Goal: Feedback & Contribution: Contribute content

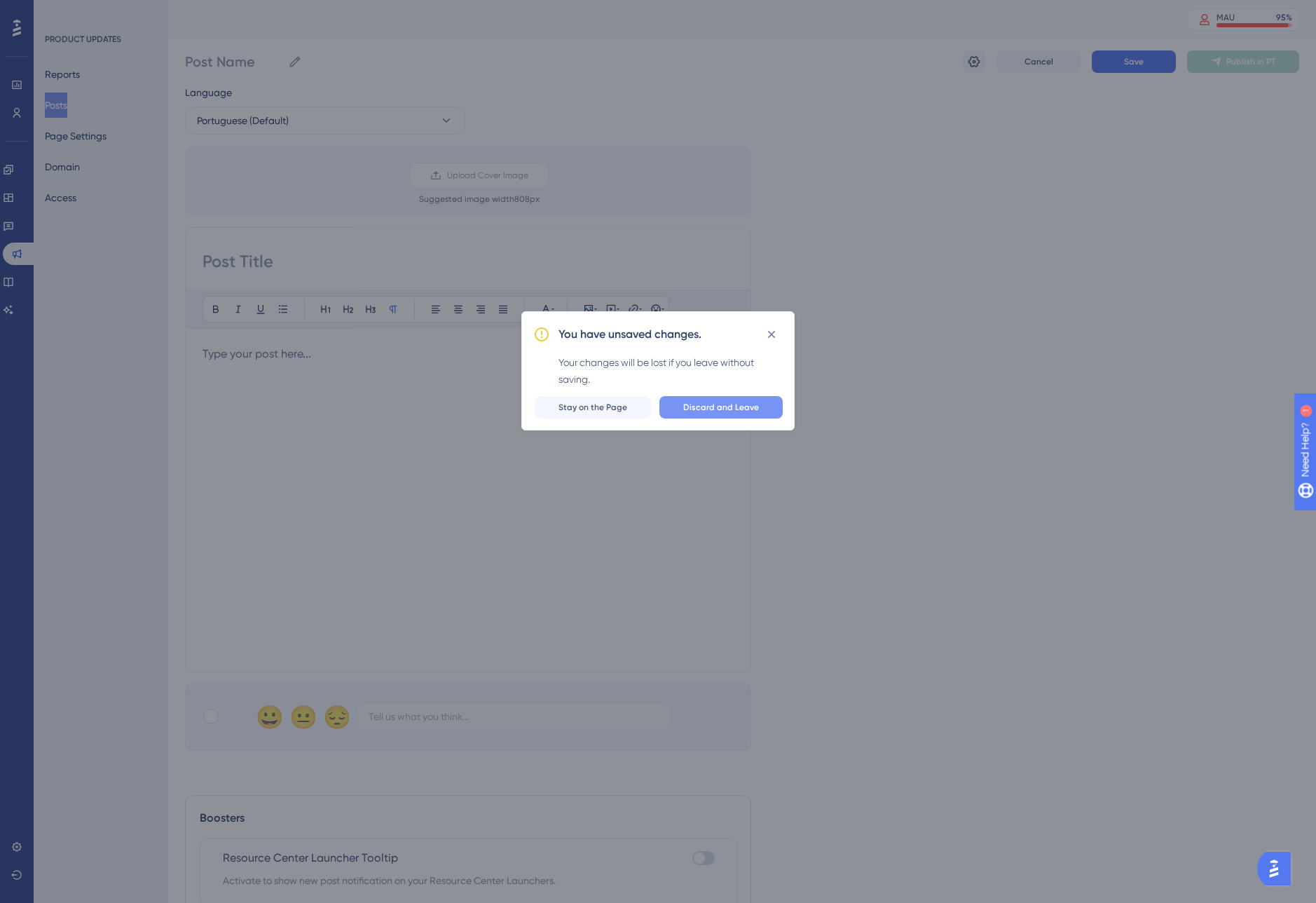
click at [725, 410] on span "Discard and Leave" at bounding box center [721, 407] width 76 height 11
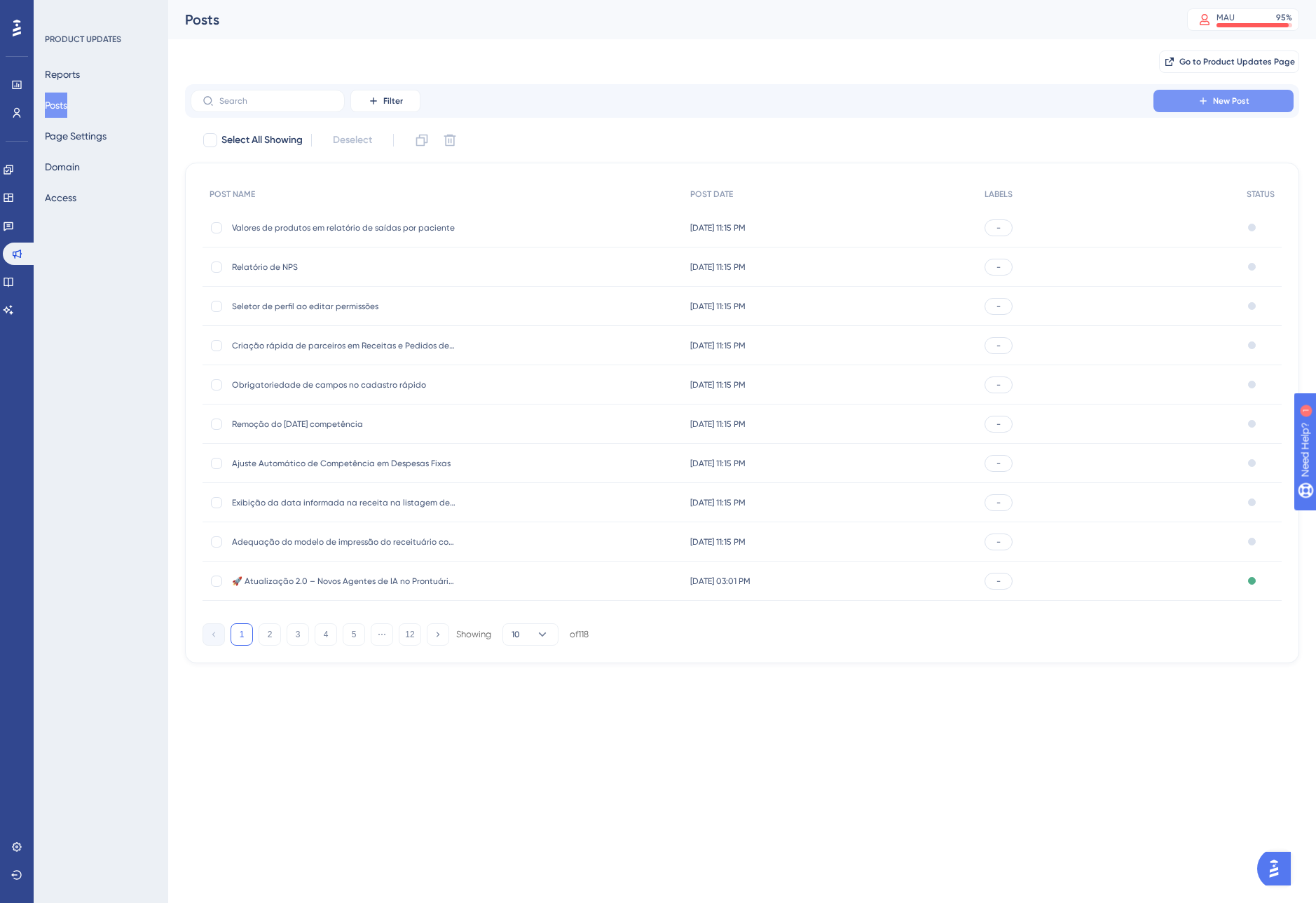
click at [1236, 109] on button "New Post" at bounding box center [1224, 101] width 140 height 22
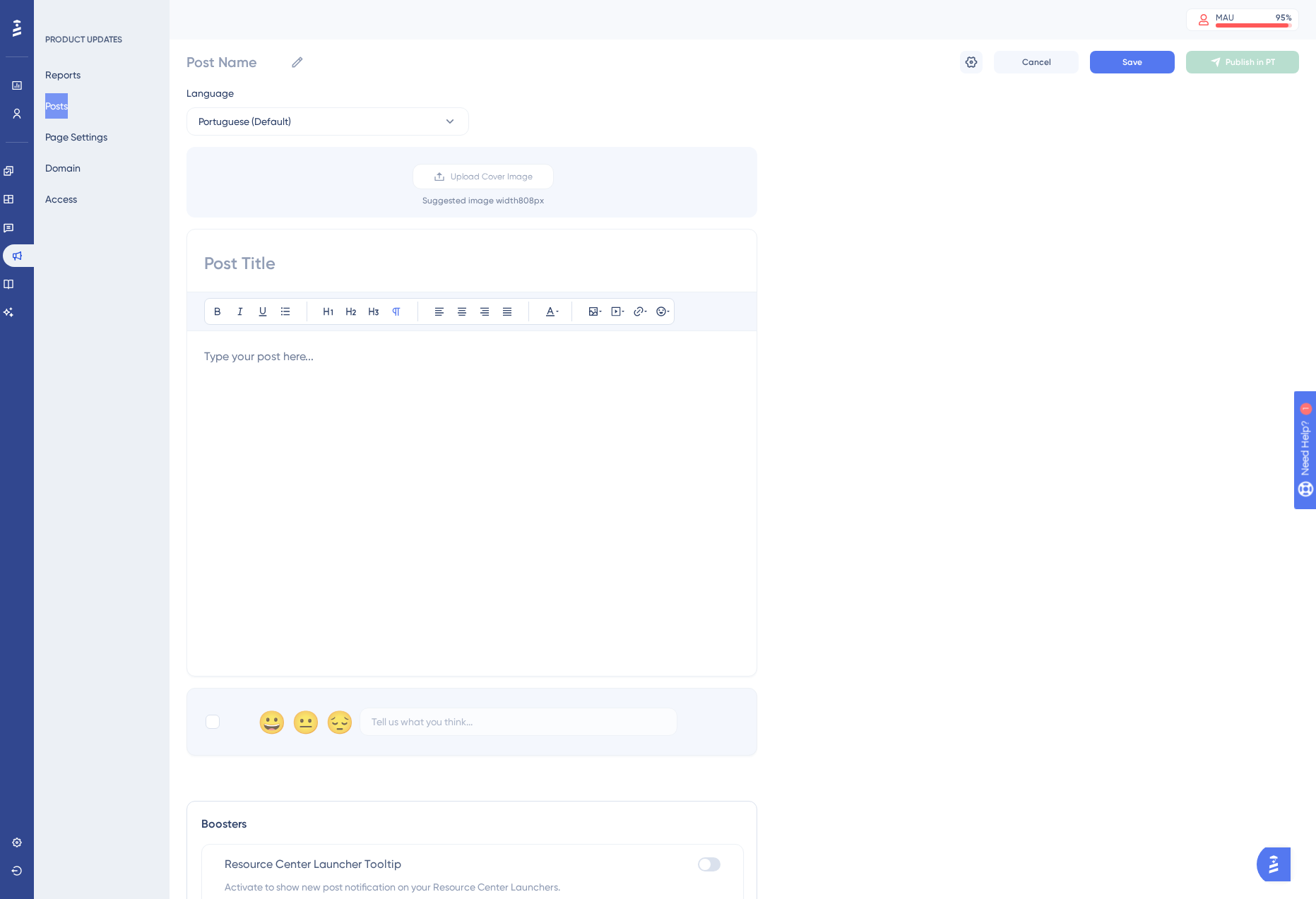
click at [309, 367] on div at bounding box center [472, 504] width 535 height 311
click at [229, 60] on input "Post Name" at bounding box center [235, 62] width 98 height 20
paste input "Reajuste em massa do valor dos procedimentos"
type input "Reajuste em massa do valor dos procedimentos"
click at [225, 261] on input at bounding box center [472, 263] width 535 height 23
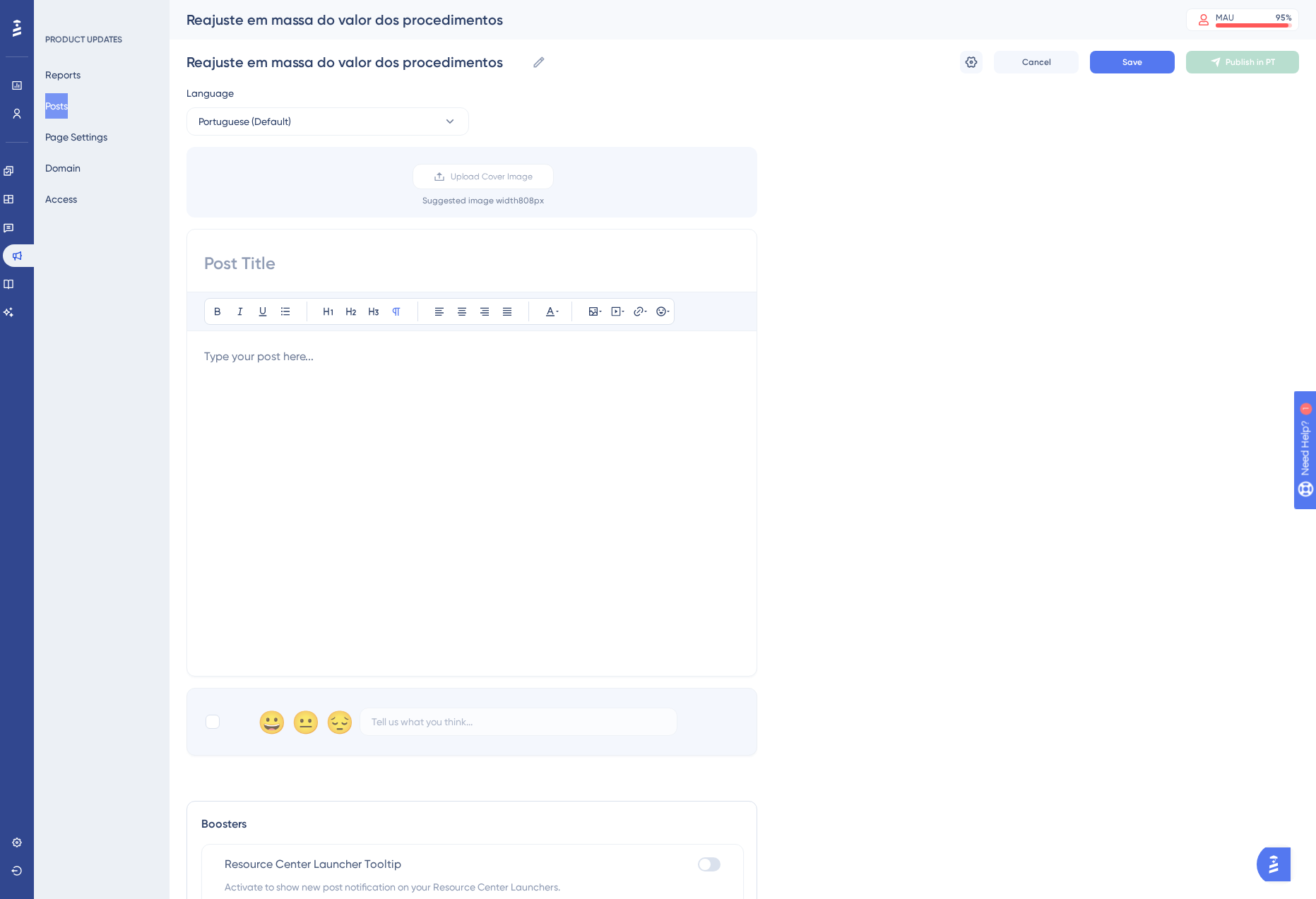
paste input "Reajuste em massa do valor dos procedimentos"
type input "Reajuste em massa do valor dos procedimentos"
click at [285, 385] on div at bounding box center [472, 504] width 535 height 311
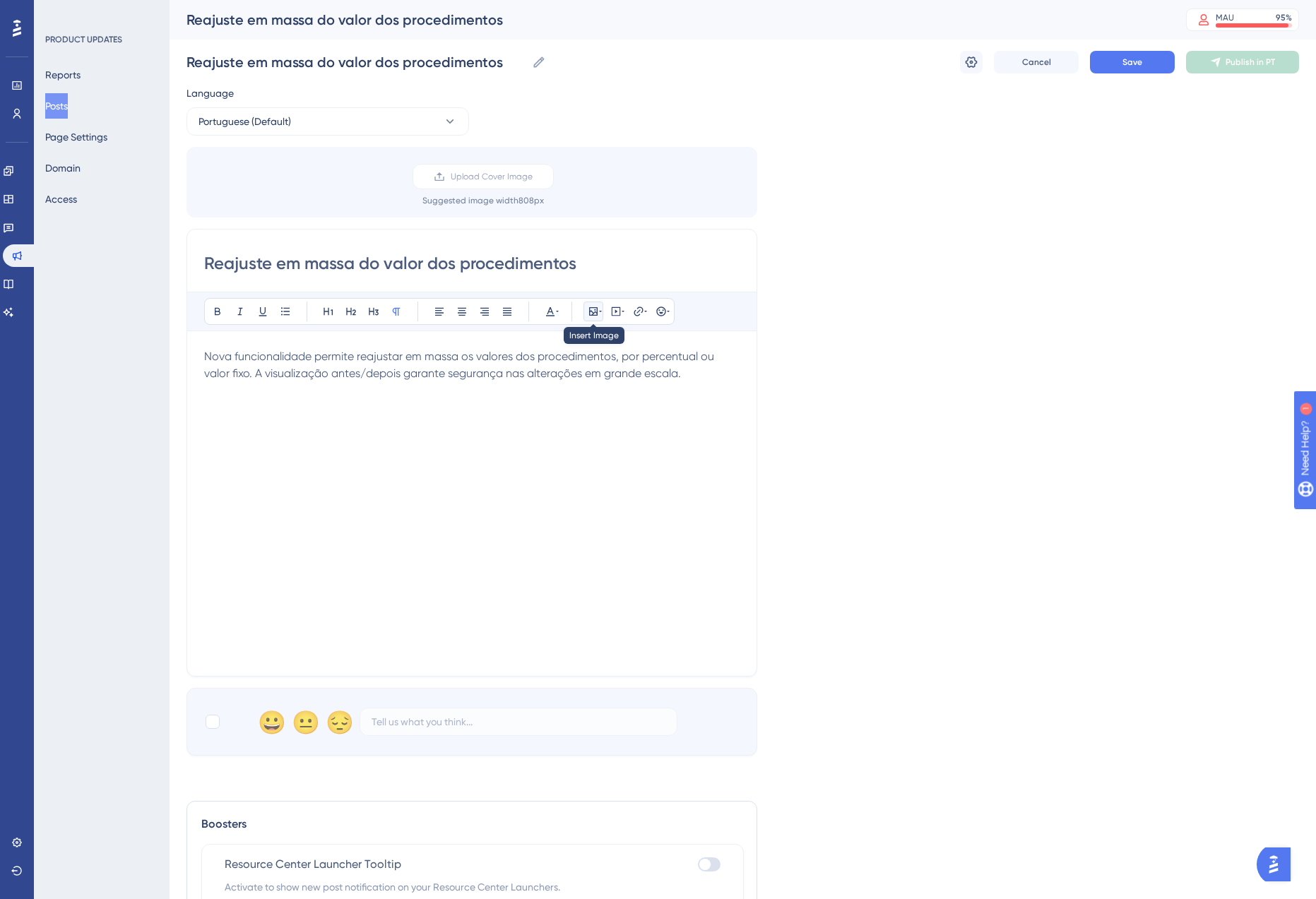
click at [593, 314] on icon at bounding box center [593, 311] width 11 height 11
click at [591, 377] on span "Upload Image" at bounding box center [601, 379] width 57 height 11
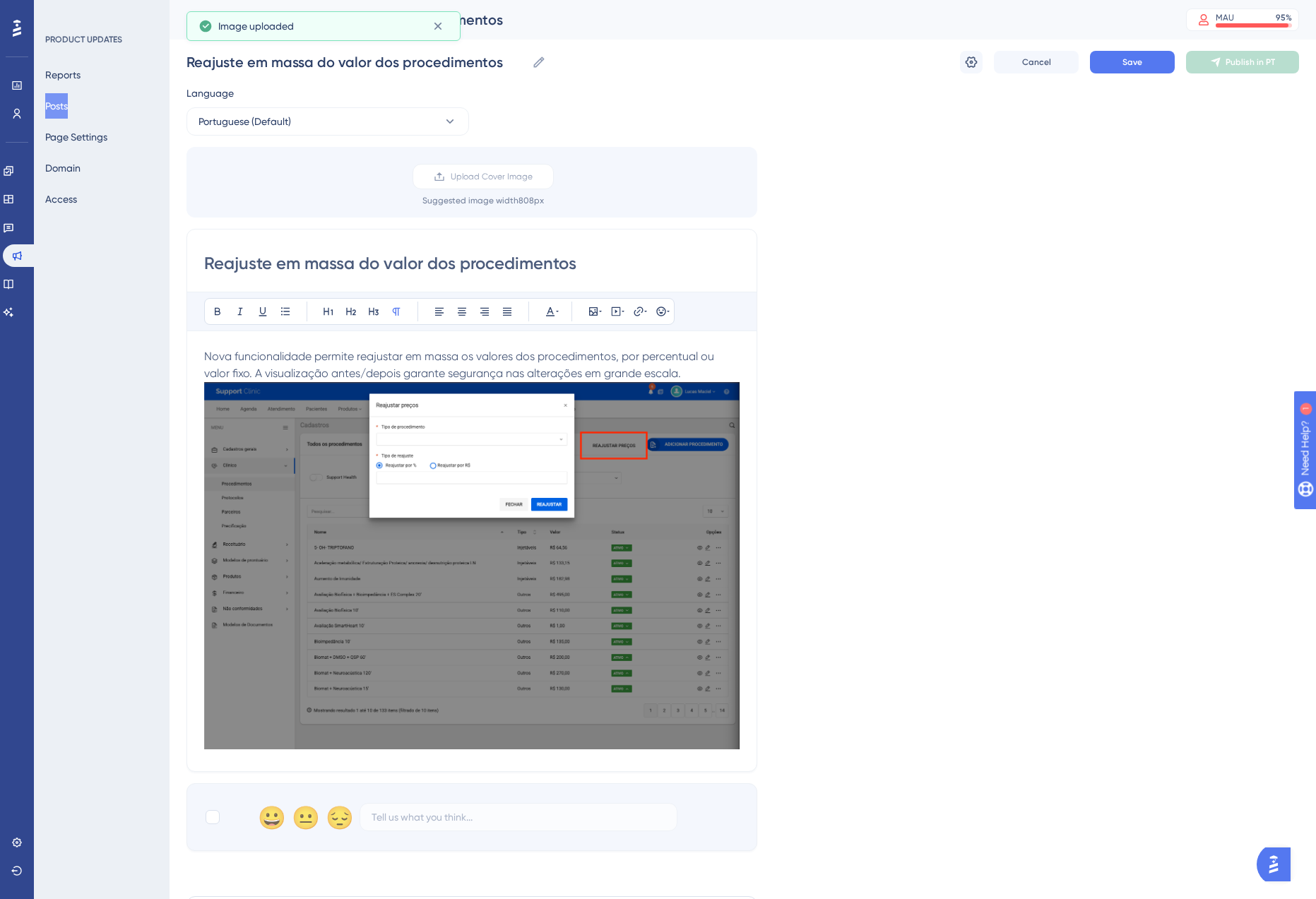
scroll to position [163, 0]
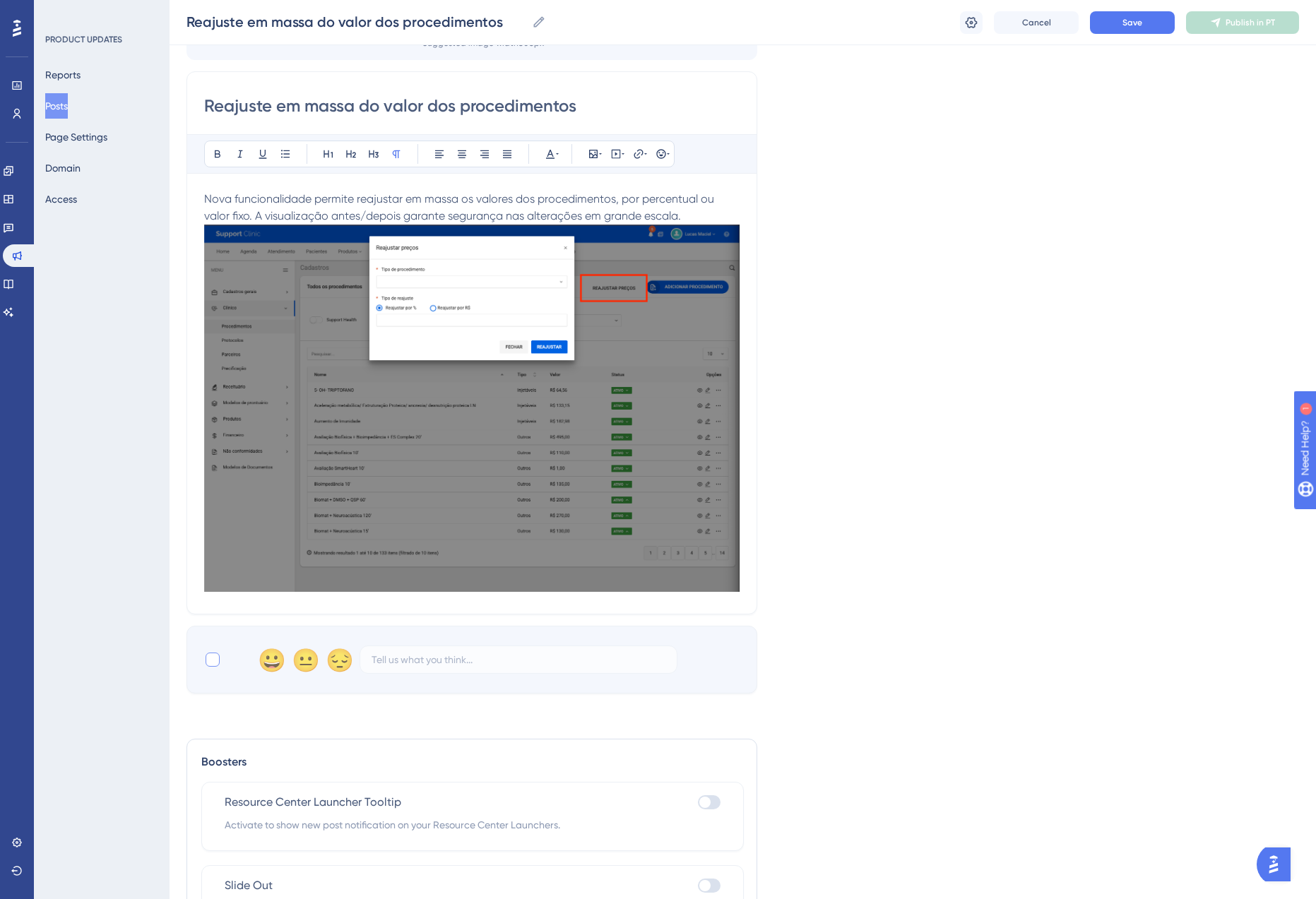
click at [223, 662] on label at bounding box center [214, 660] width 20 height 17
checkbox input "true"
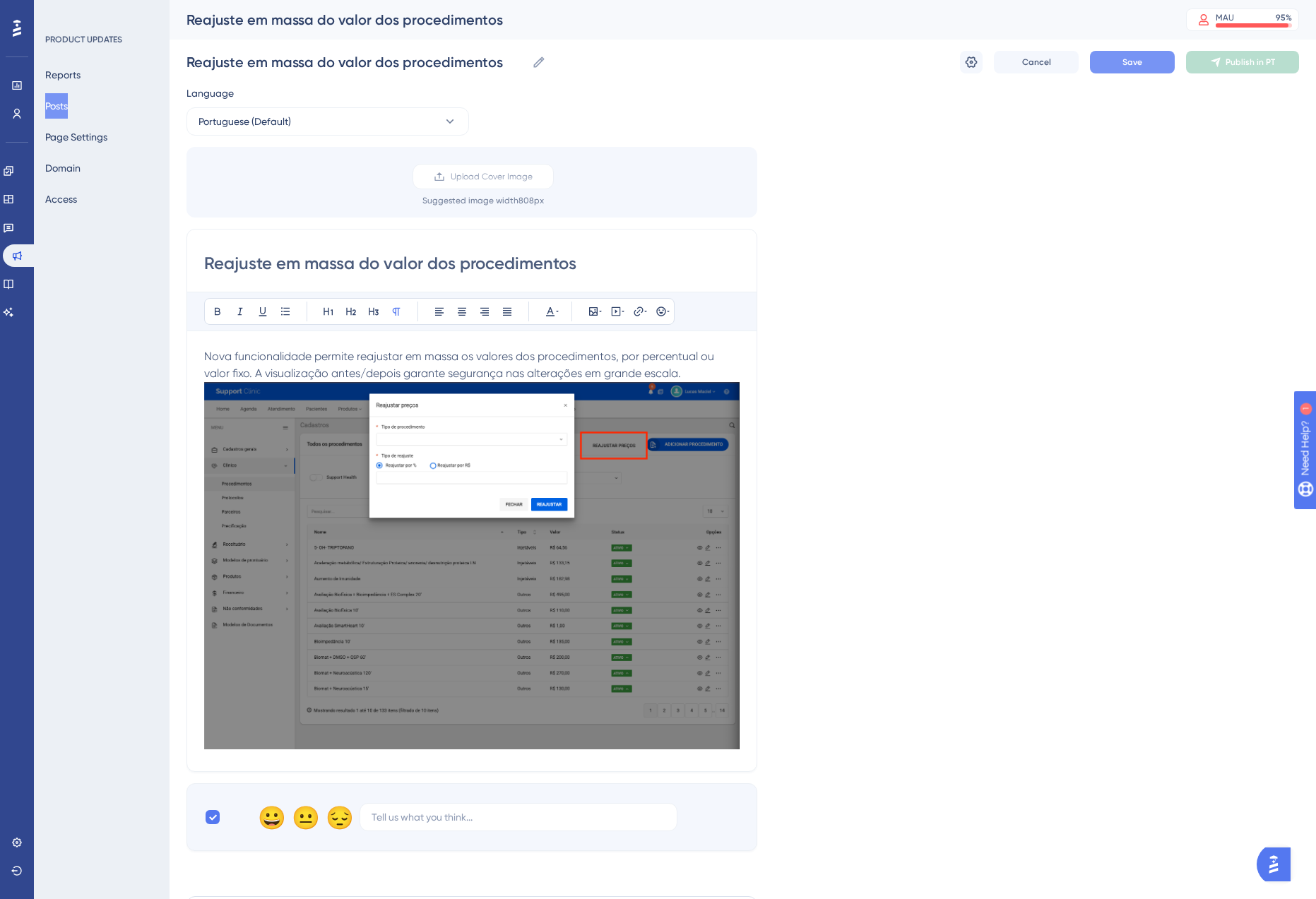
click at [1139, 64] on span "Save" at bounding box center [1132, 62] width 20 height 11
click at [68, 107] on button "Posts" at bounding box center [57, 106] width 23 height 25
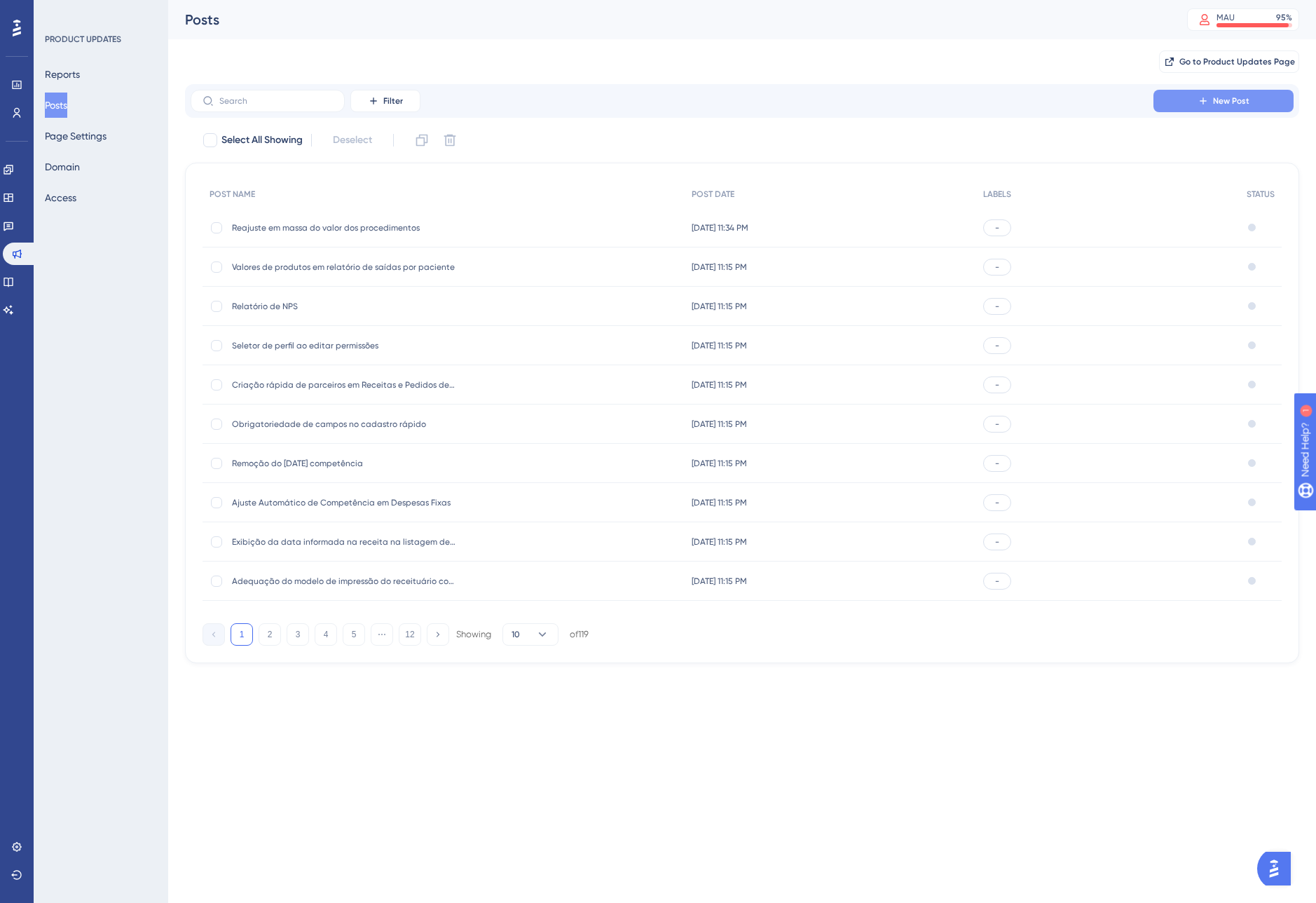
click at [1202, 104] on icon at bounding box center [1203, 101] width 11 height 11
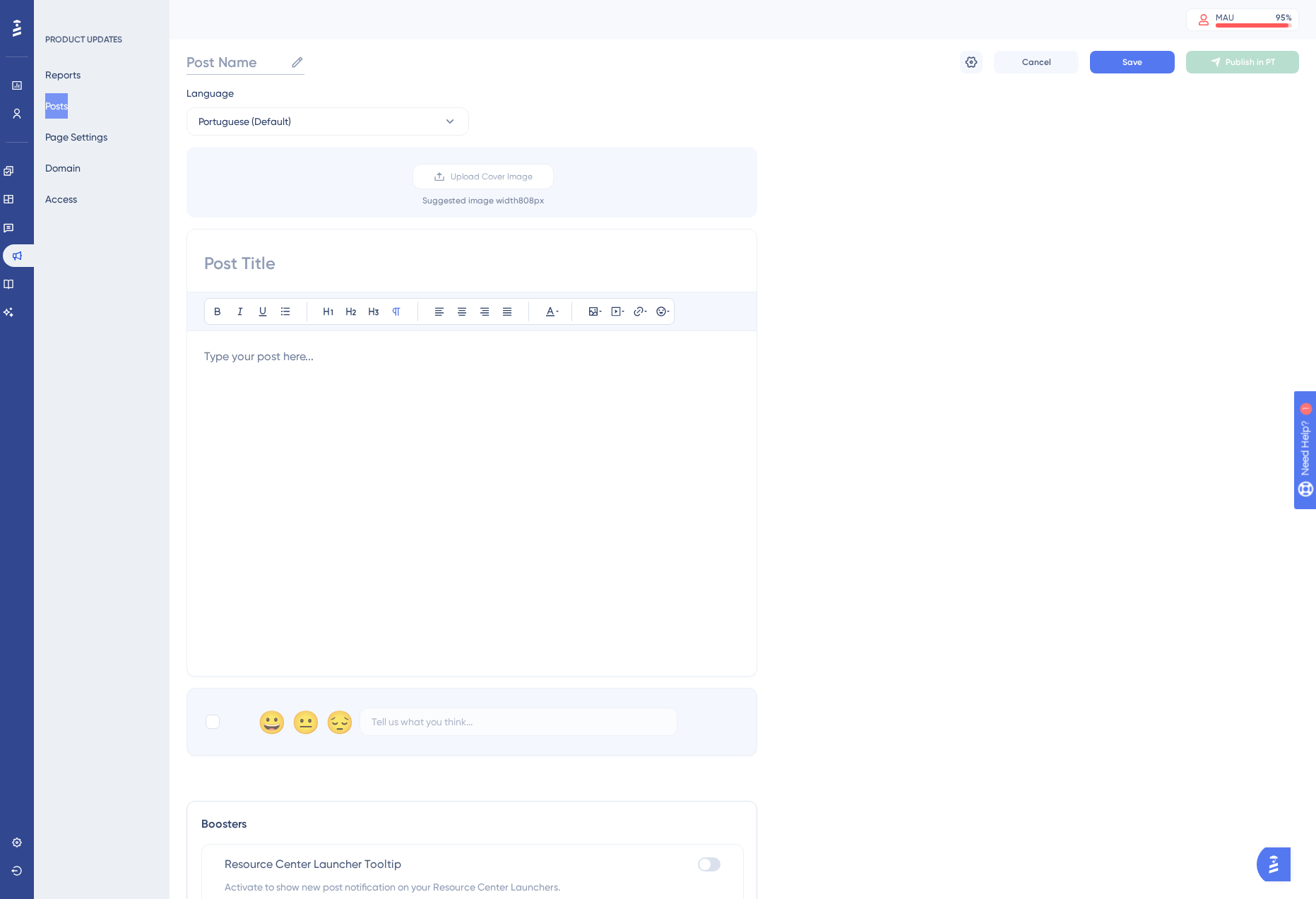
click at [237, 61] on input "Post Name" at bounding box center [235, 62] width 98 height 20
paste input "Preenchimento automático do fornecedor ao inserir entrada via pedido de injetáv…"
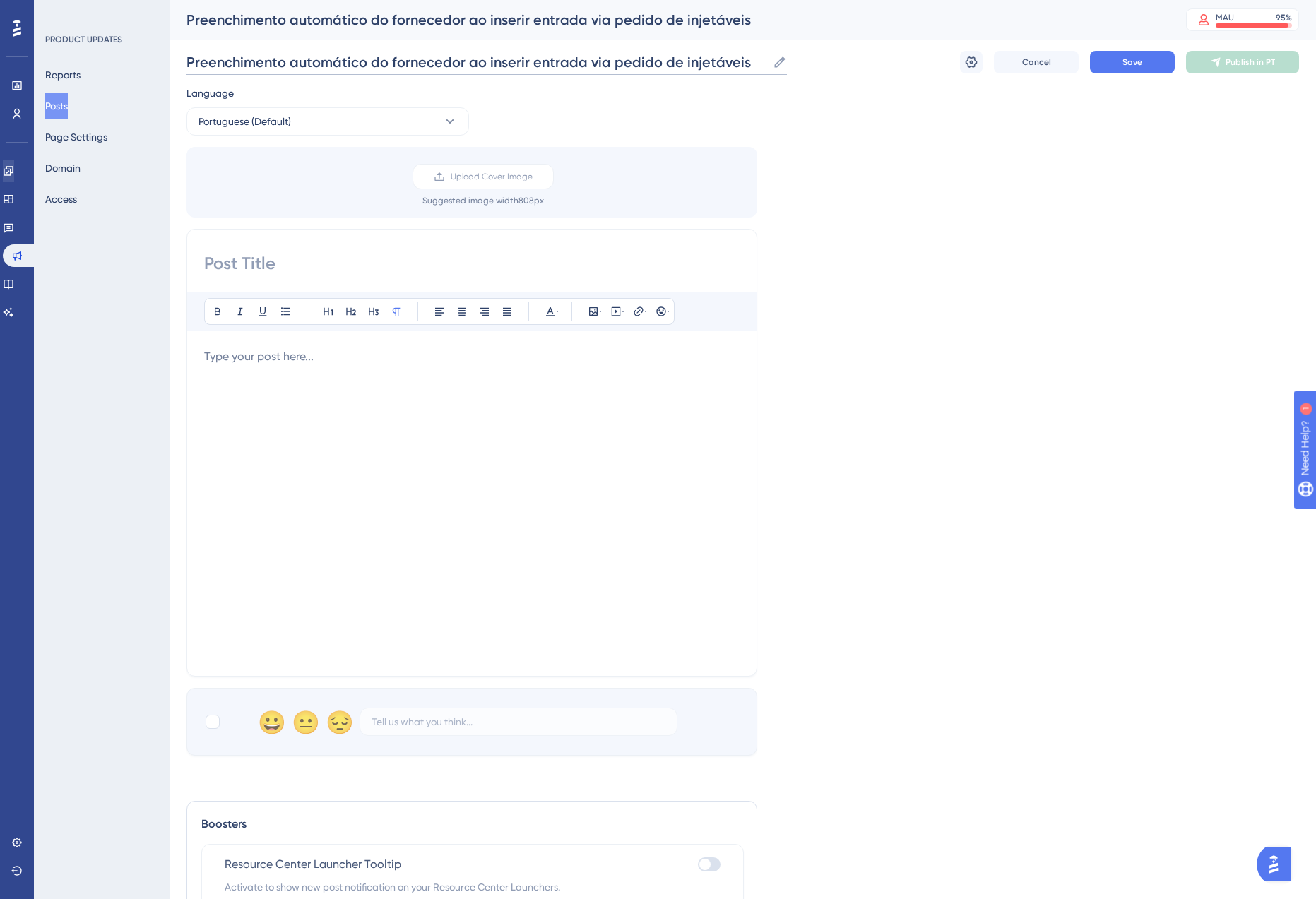
type input "Preenchimento automático do fornecedor ao inserir entrada via pedido de injetáv…"
click at [239, 348] on p at bounding box center [472, 357] width 535 height 17
click at [315, 553] on div "Ao realizar uma entrada via pedido de injetáveis, o sistema preenche automatica…" at bounding box center [472, 504] width 535 height 311
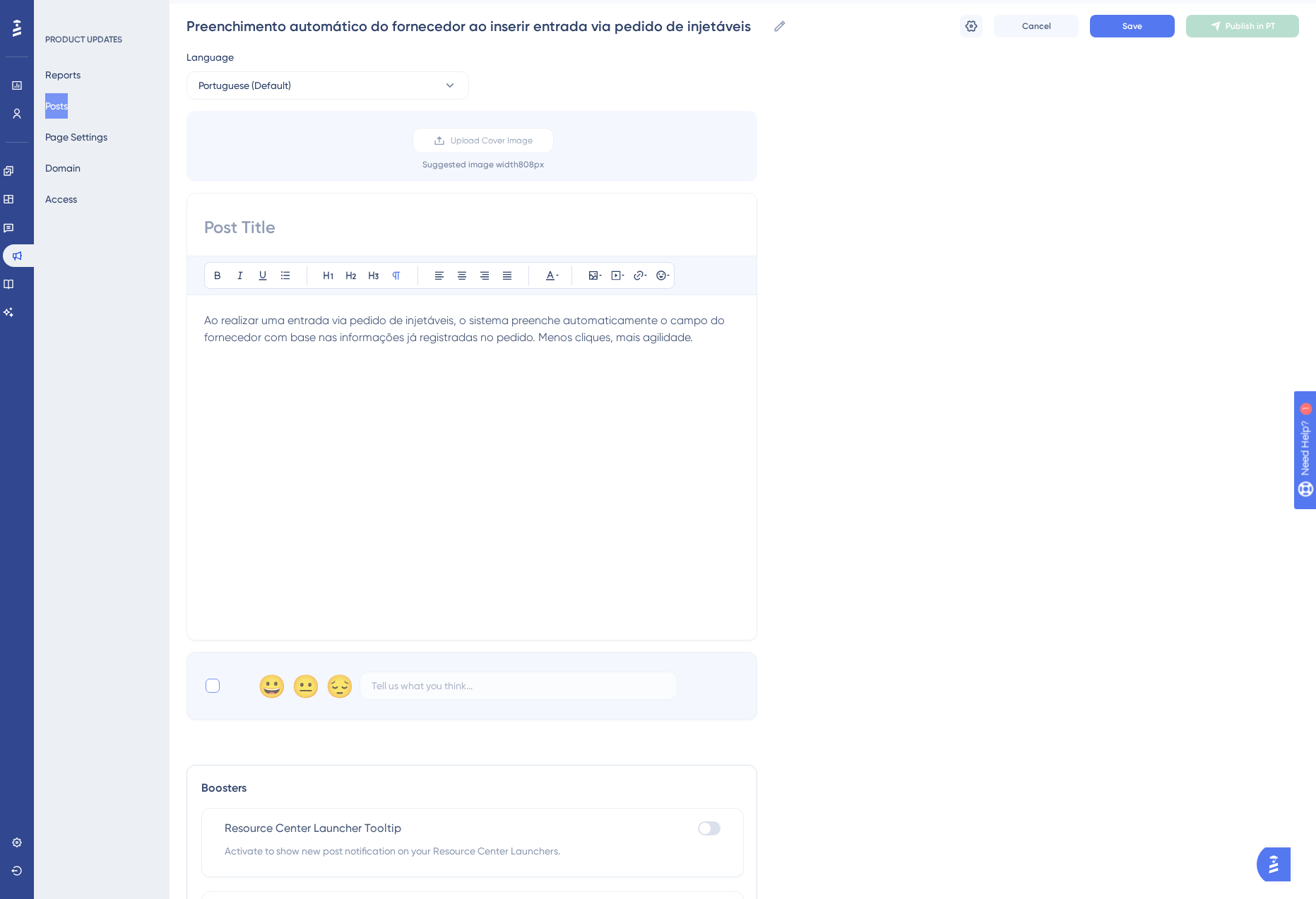
click at [209, 684] on div at bounding box center [213, 686] width 14 height 14
checkbox input "true"
click at [287, 40] on div "Preenchimento automático do fornecedor ao inserir entrada via pedido de injetáv…" at bounding box center [742, 26] width 1113 height 45
click at [299, 30] on input "Preenchimento automático do fornecedor ao inserir entrada via pedido de injetáv…" at bounding box center [477, 26] width 581 height 20
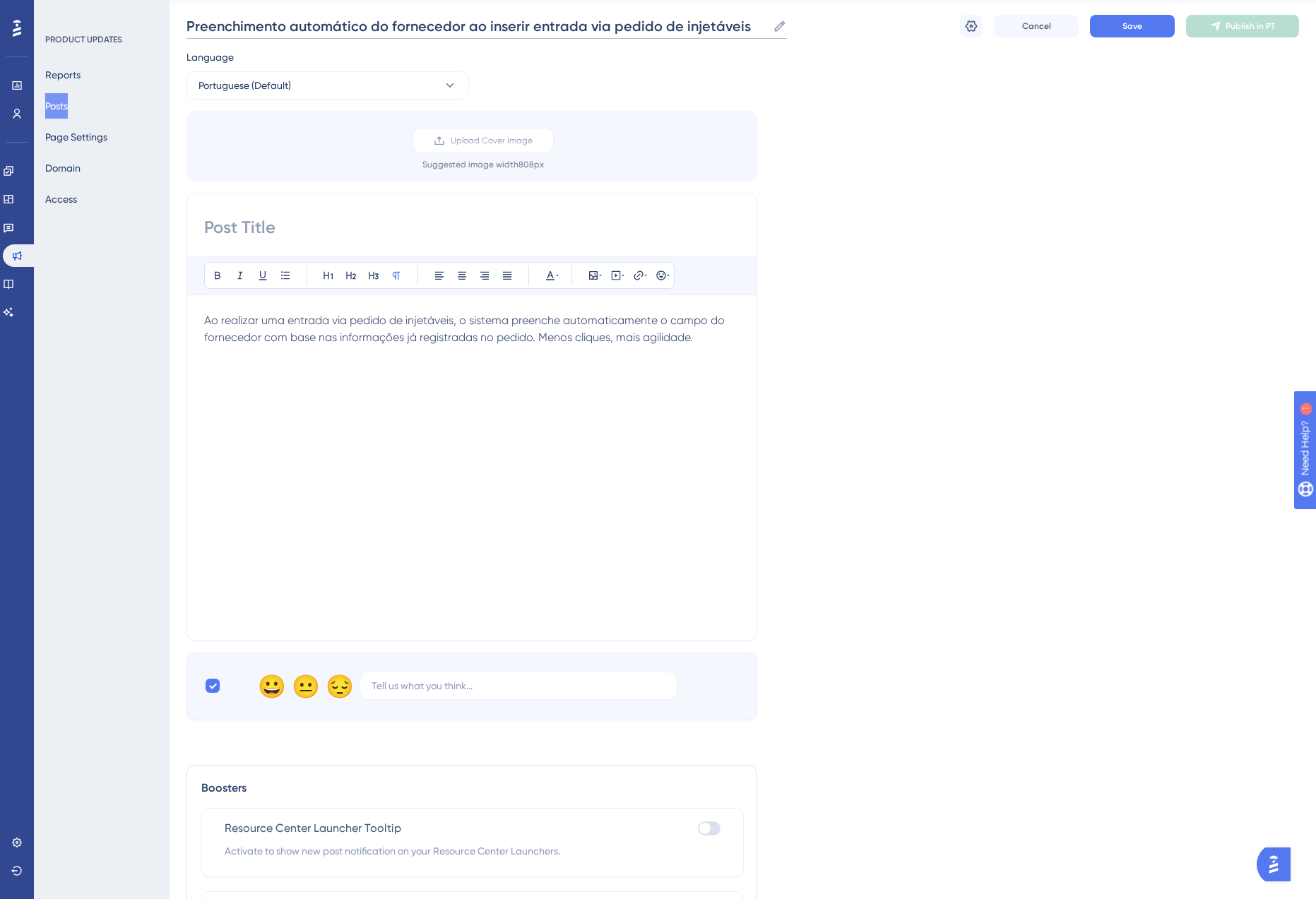
click at [299, 30] on input "Preenchimento automático do fornecedor ao inserir entrada via pedido de injetáv…" at bounding box center [477, 26] width 581 height 20
click at [265, 210] on div "Bold Italic Underline Bullet Point Heading 1 Heading 2 Heading 3 Normal Align L…" at bounding box center [472, 417] width 571 height 448
click at [254, 228] on input at bounding box center [472, 227] width 535 height 23
paste input "Preenchimento automático do fornecedor ao inserir entrada via pedido de injetáv…"
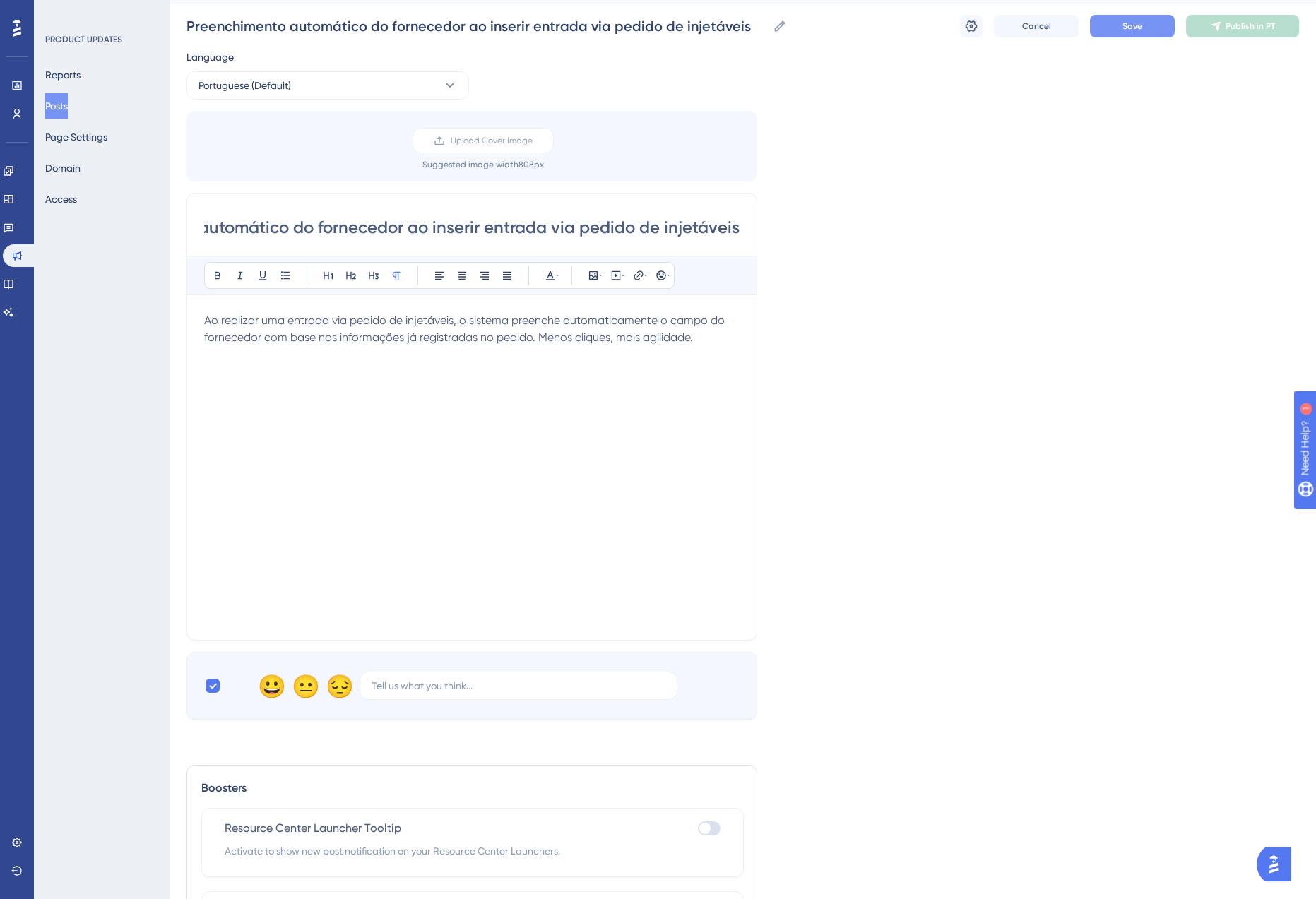
type input "Preenchimento automático do fornecedor ao inserir entrada via pedido de injetáv…"
click at [1133, 29] on span "Save" at bounding box center [1132, 26] width 20 height 11
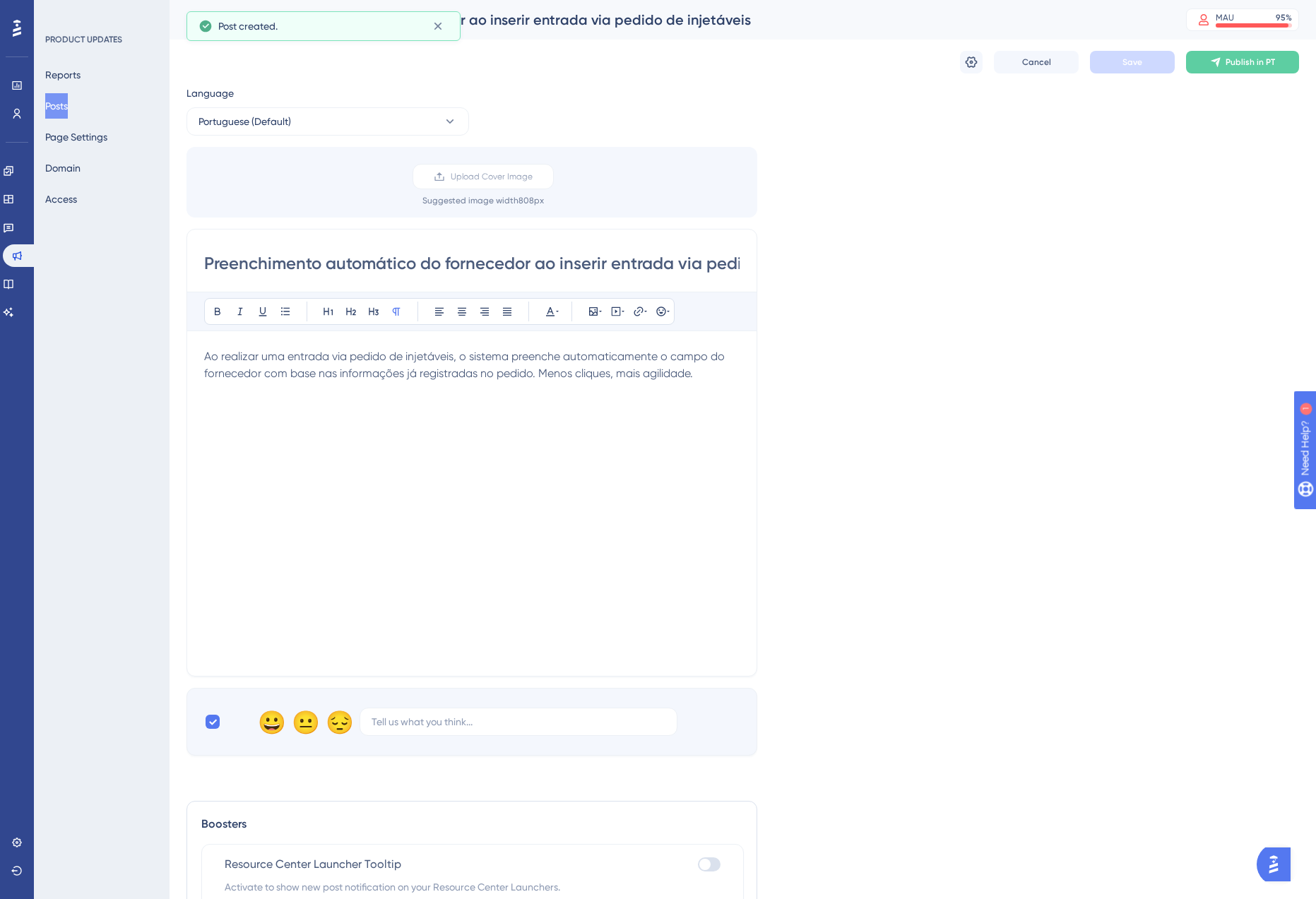
click at [67, 102] on button "Posts" at bounding box center [57, 106] width 23 height 25
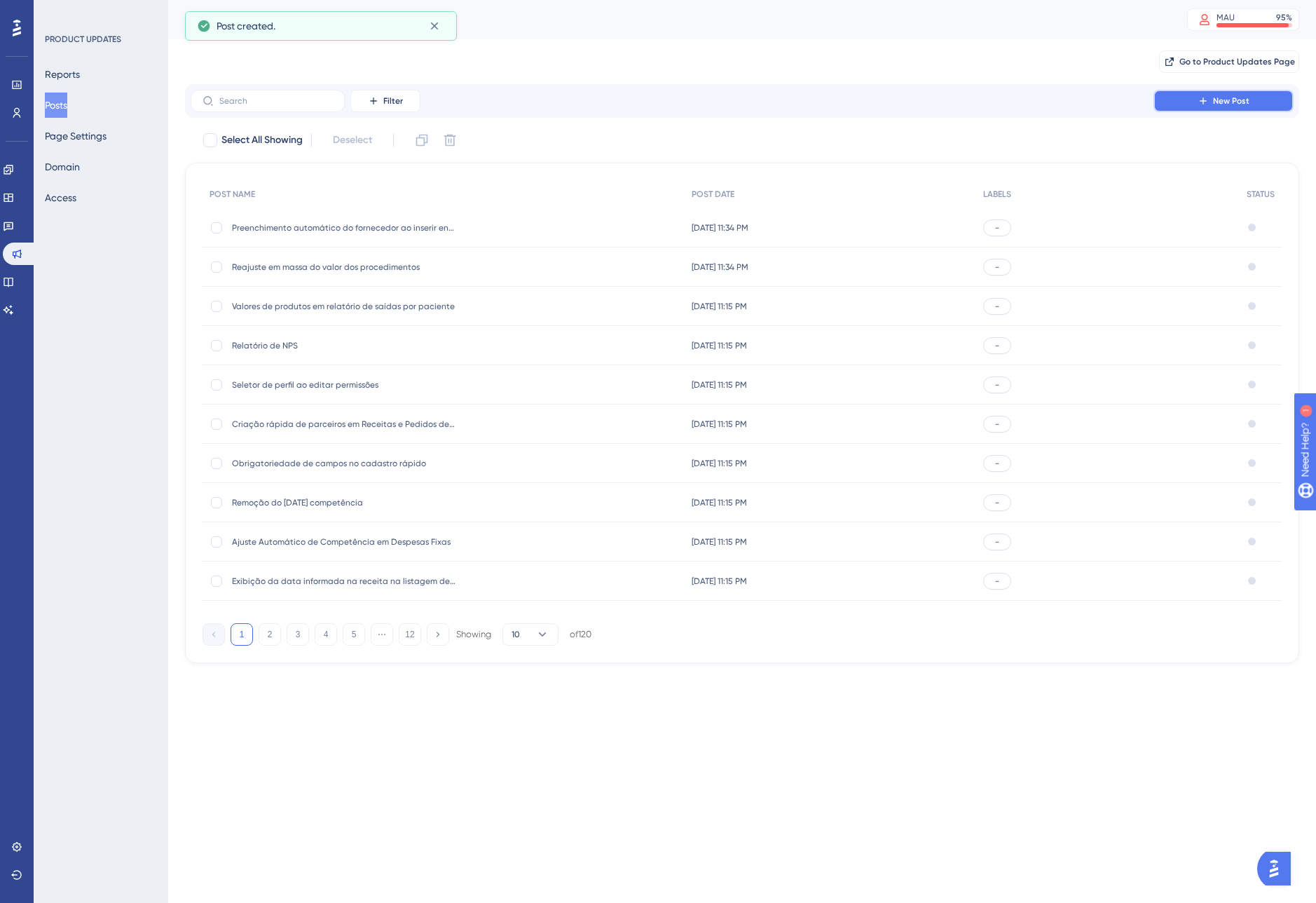
click at [1245, 99] on span "New Post" at bounding box center [1231, 101] width 36 height 11
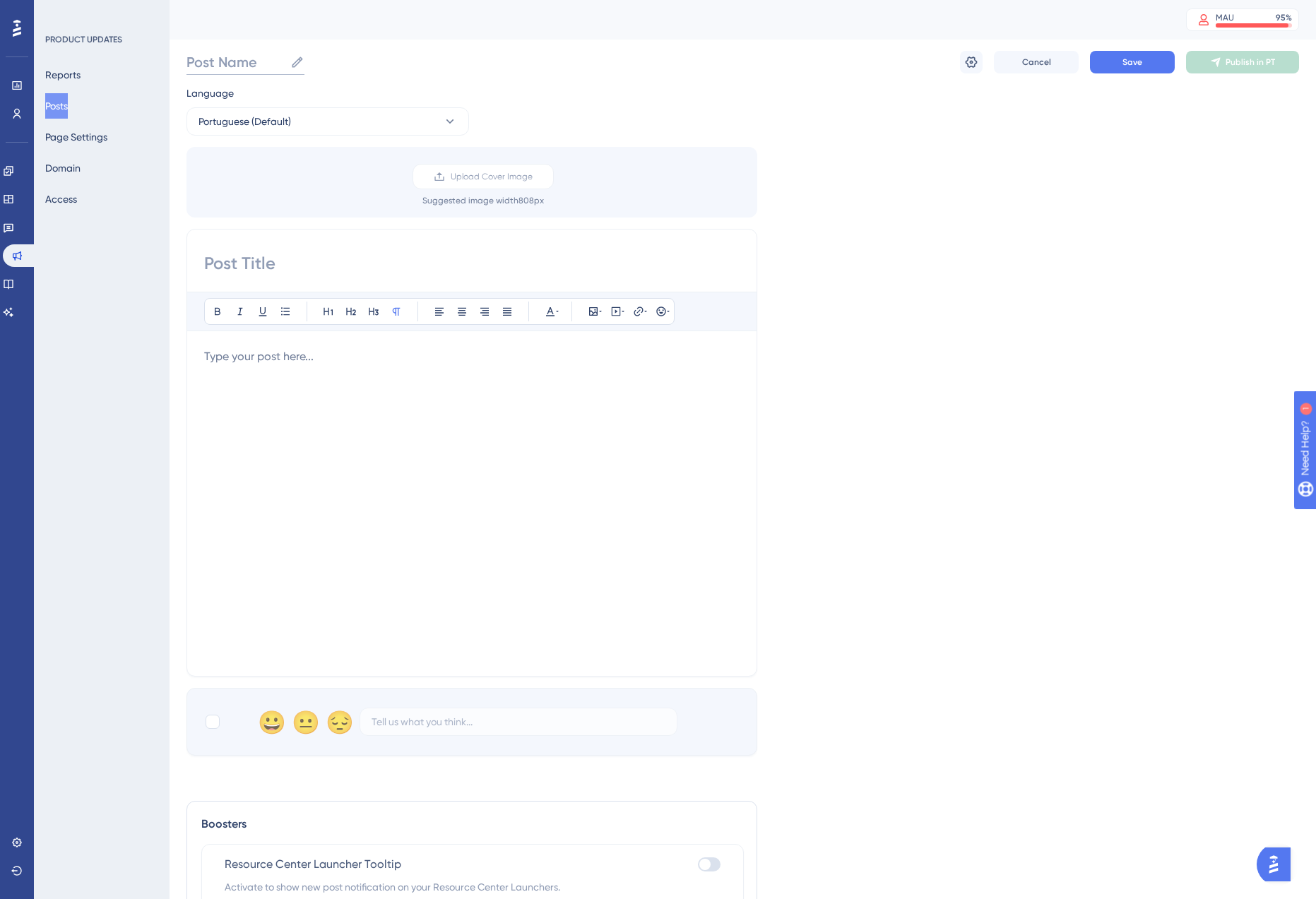
click at [227, 60] on input "Post Name" at bounding box center [235, 62] width 98 height 20
paste input "Opção “Salvar como modelo” em Dietas"
type input "Opção “Salvar como modelo” em Dietas"
click at [239, 255] on input at bounding box center [472, 263] width 535 height 23
paste input "Opção “Salvar como modelo” em Dietas"
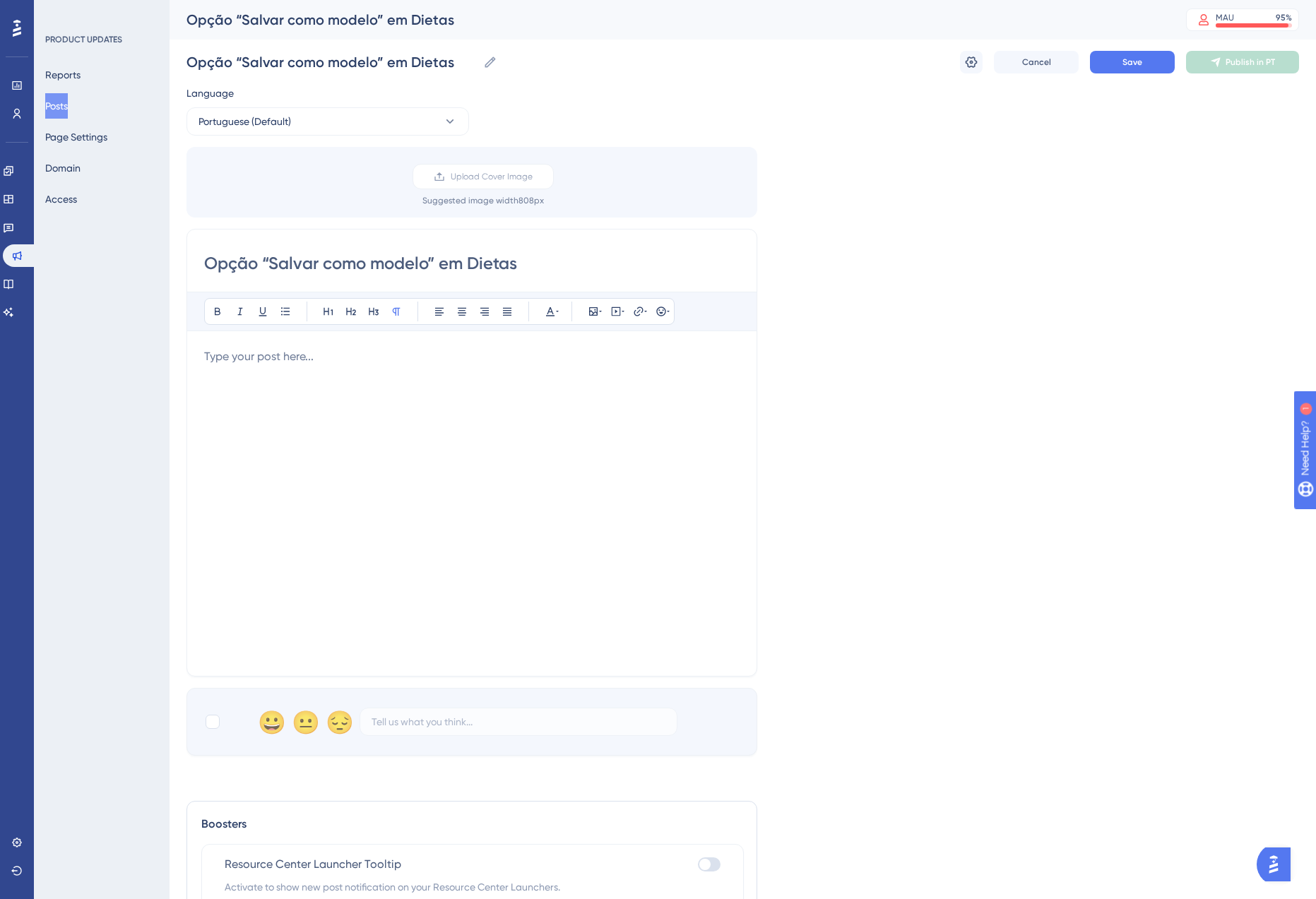
type input "Opção “Salvar como modelo” em Dietas"
click at [304, 354] on p at bounding box center [472, 357] width 535 height 17
click at [214, 724] on div at bounding box center [213, 722] width 14 height 14
checkbox input "true"
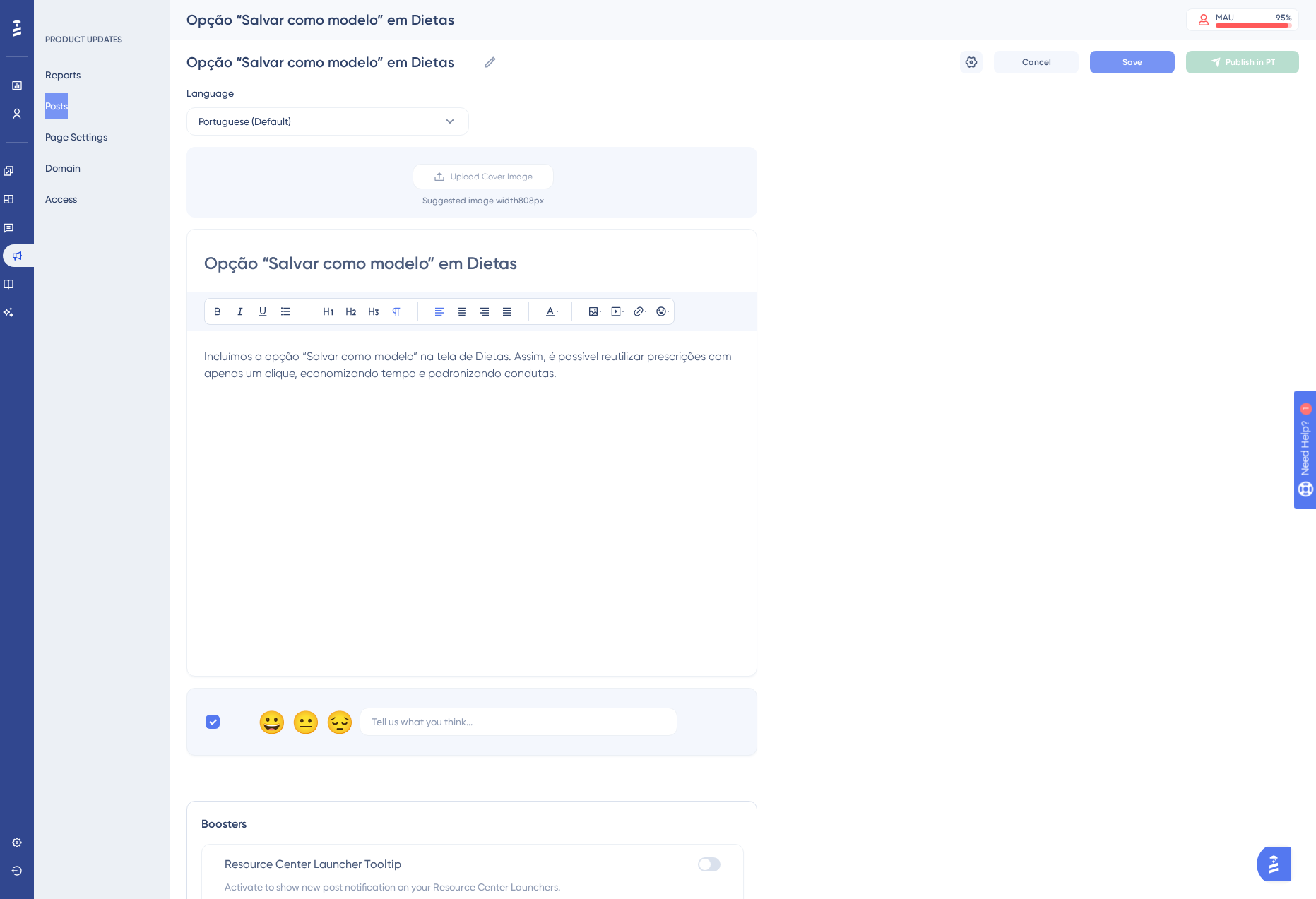
click at [1130, 56] on span "Save" at bounding box center [1132, 62] width 20 height 11
